Goal: Navigation & Orientation: Find specific page/section

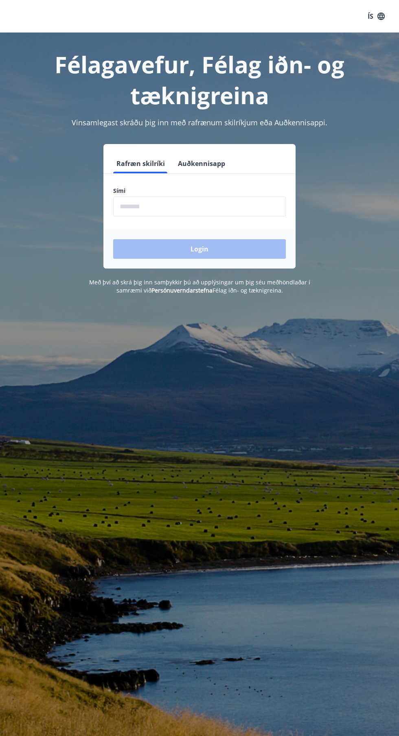
click at [168, 206] on input "phone" at bounding box center [199, 207] width 173 height 20
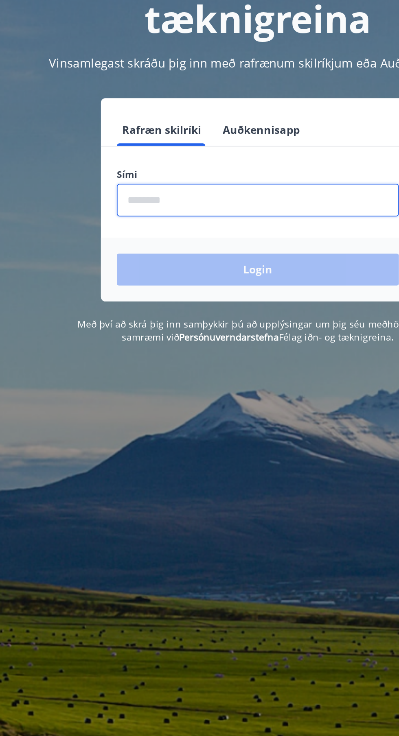
type input "********"
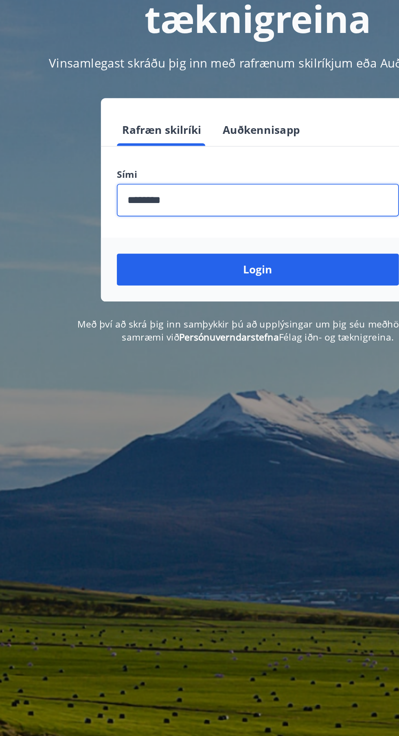
click at [164, 242] on button "Login" at bounding box center [199, 249] width 173 height 20
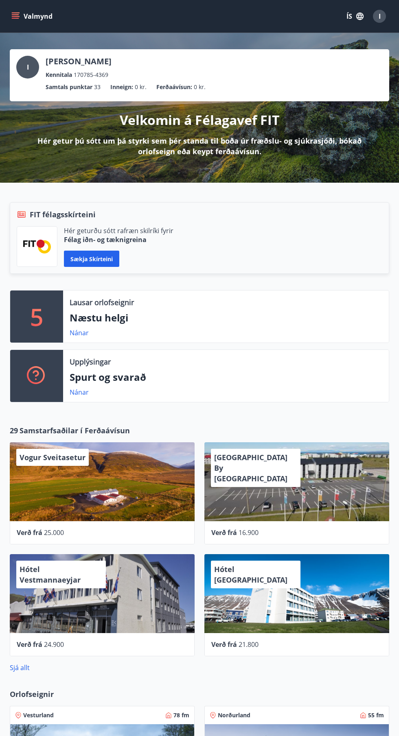
click at [49, 11] on button "Valmynd" at bounding box center [33, 16] width 46 height 15
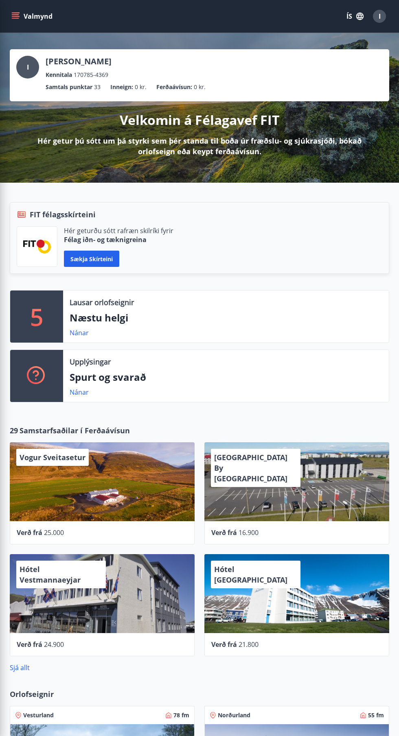
click at [349, 16] on button "ÍS" at bounding box center [355, 16] width 26 height 15
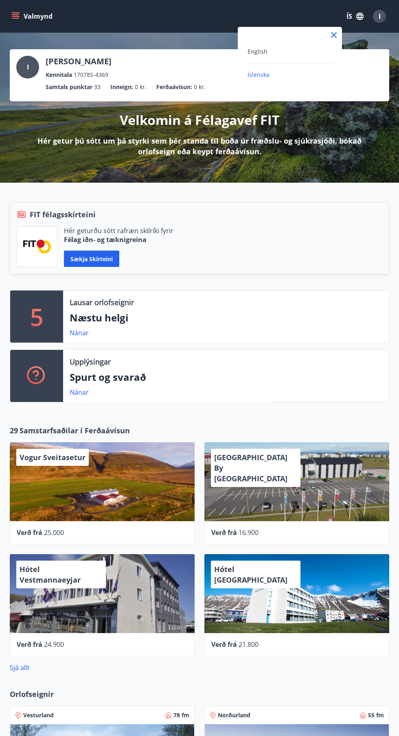
click at [299, 51] on div "English" at bounding box center [289, 51] width 85 height 10
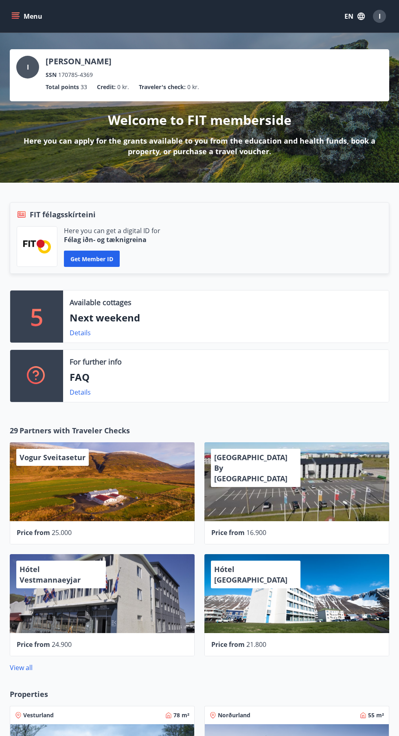
click at [33, 15] on button "Menu" at bounding box center [28, 16] width 36 height 15
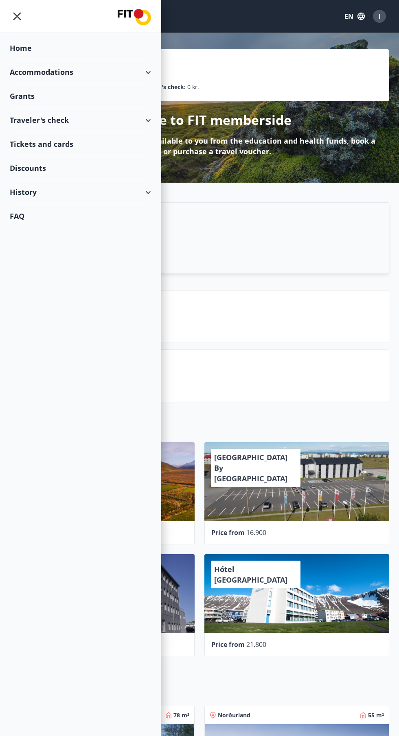
click at [143, 72] on div "Accommodations" at bounding box center [80, 72] width 141 height 24
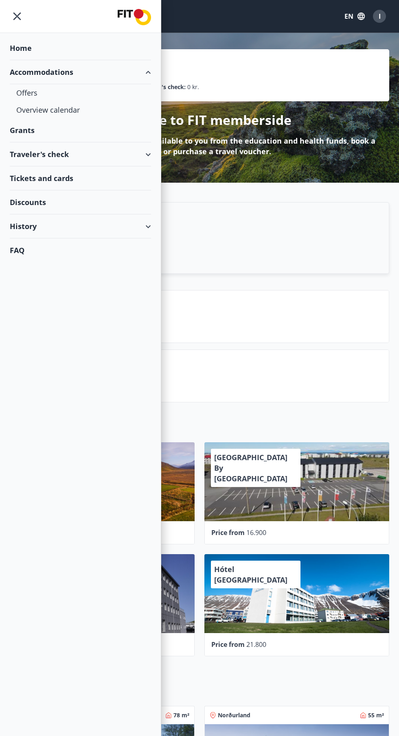
click at [148, 72] on div "Accommodations" at bounding box center [80, 72] width 141 height 24
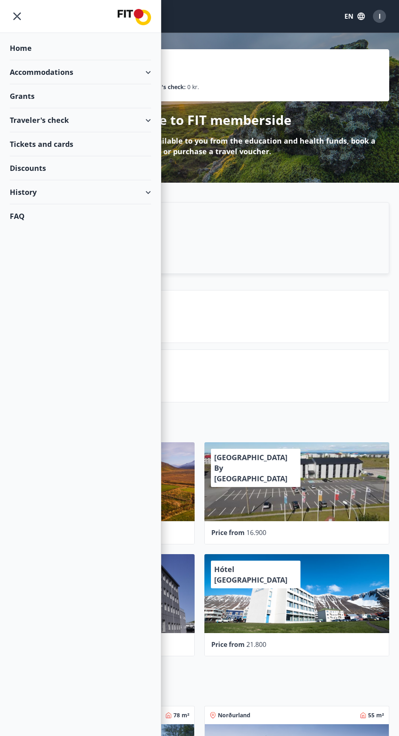
click at [148, 72] on div "Accommodations" at bounding box center [80, 72] width 141 height 24
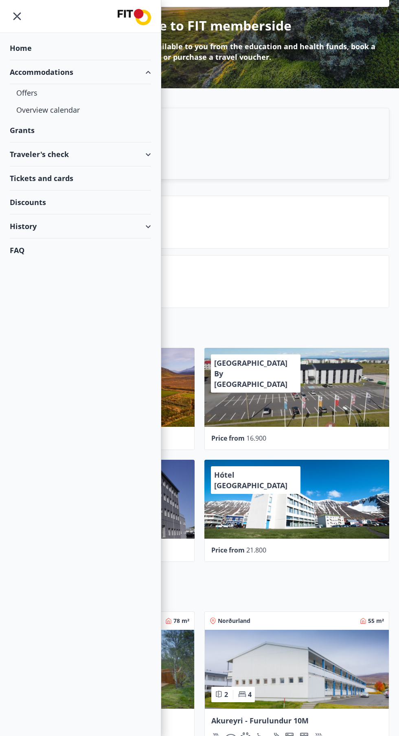
scroll to position [100, 0]
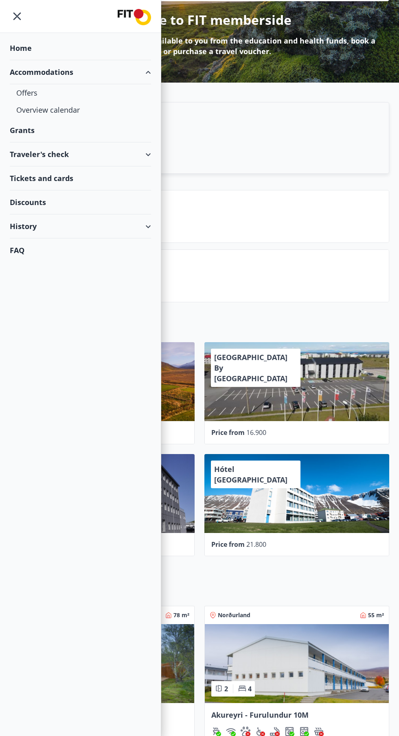
click at [149, 72] on div "Accommodations" at bounding box center [80, 72] width 141 height 24
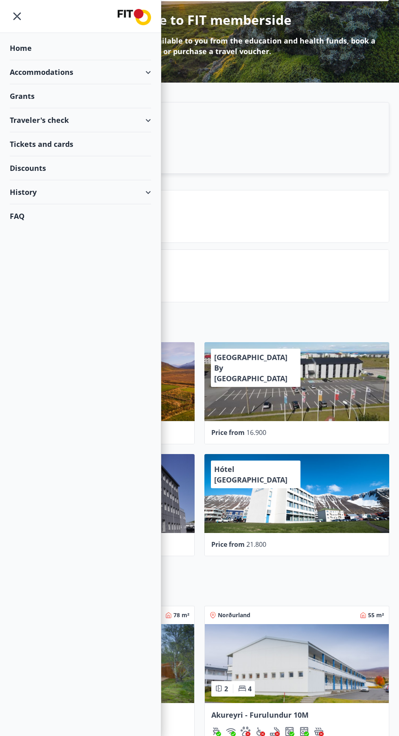
click at [87, 137] on div "Tickets and cards" at bounding box center [80, 144] width 141 height 24
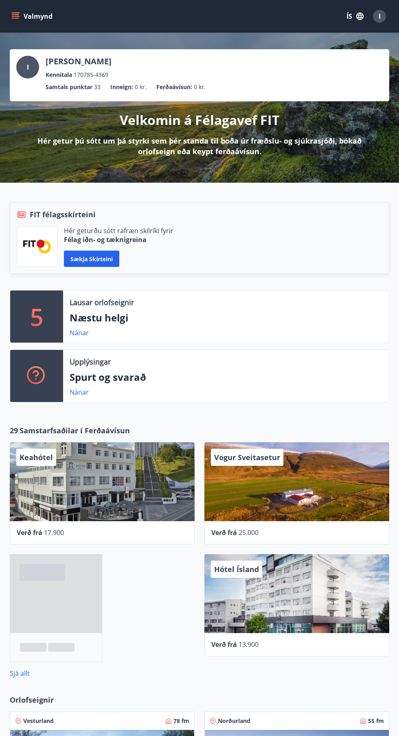
click at [348, 19] on button "ÍS" at bounding box center [355, 16] width 26 height 15
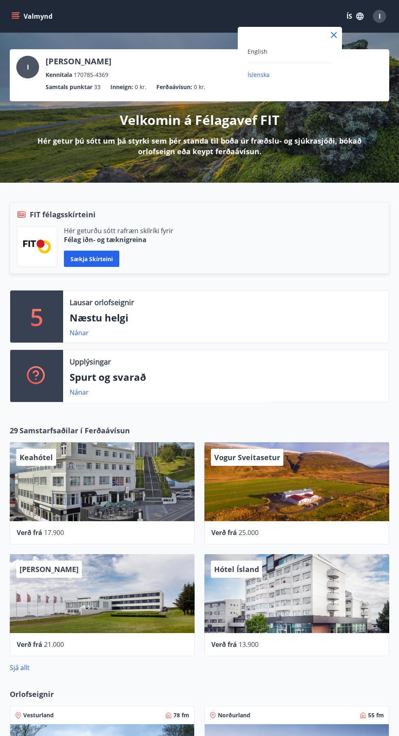
click at [259, 51] on span "English" at bounding box center [257, 52] width 20 height 8
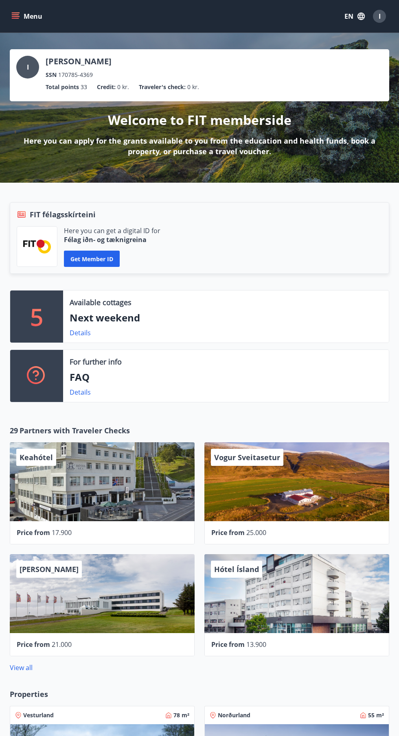
click at [37, 20] on button "Menu" at bounding box center [28, 16] width 36 height 15
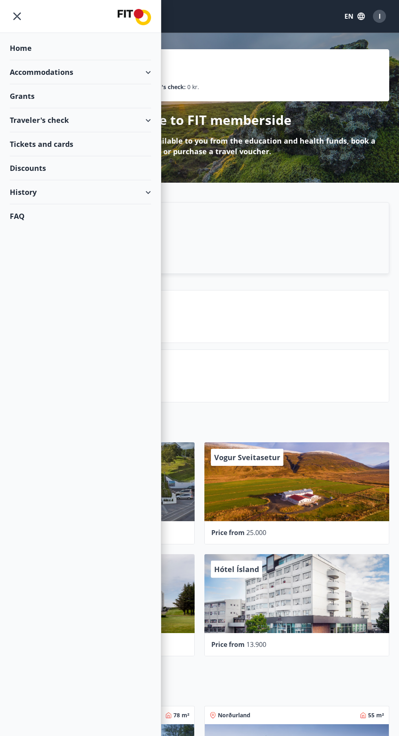
click at [132, 116] on div "Traveler's check" at bounding box center [80, 120] width 141 height 24
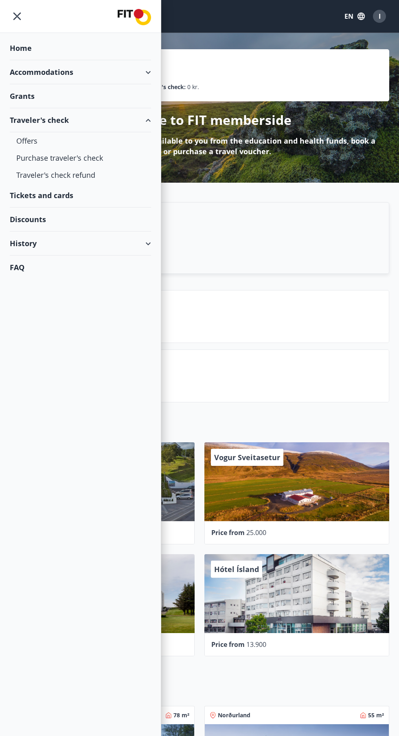
click at [58, 129] on div "Traveler's check" at bounding box center [80, 120] width 141 height 24
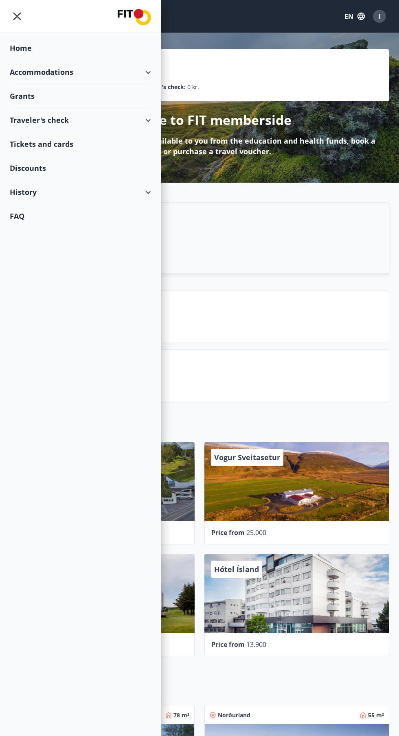
click at [57, 129] on div "Traveler's check" at bounding box center [80, 120] width 141 height 24
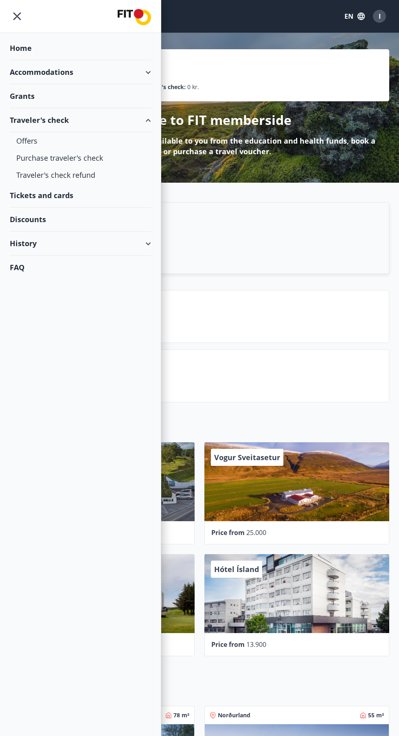
click at [41, 225] on div "Discounts" at bounding box center [80, 219] width 141 height 24
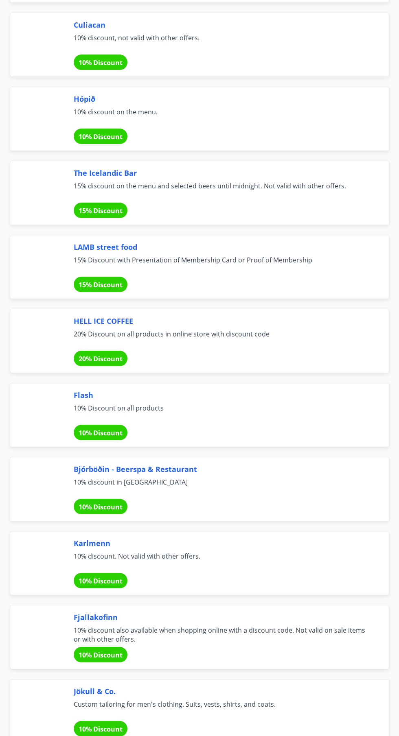
scroll to position [5029, 0]
